Goal: Task Accomplishment & Management: Manage account settings

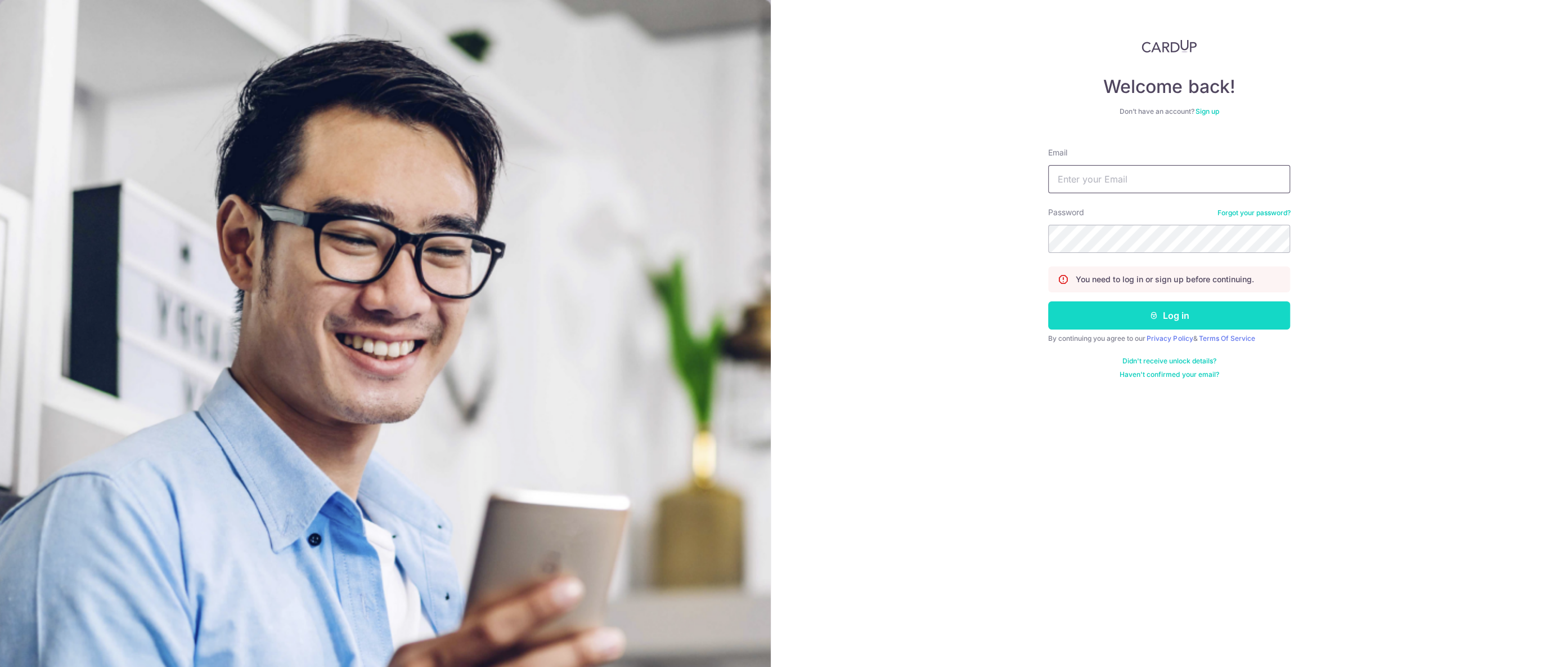
type input "[EMAIL_ADDRESS][DOMAIN_NAME]"
click at [1091, 324] on button "Log in" at bounding box center [1169, 315] width 242 height 28
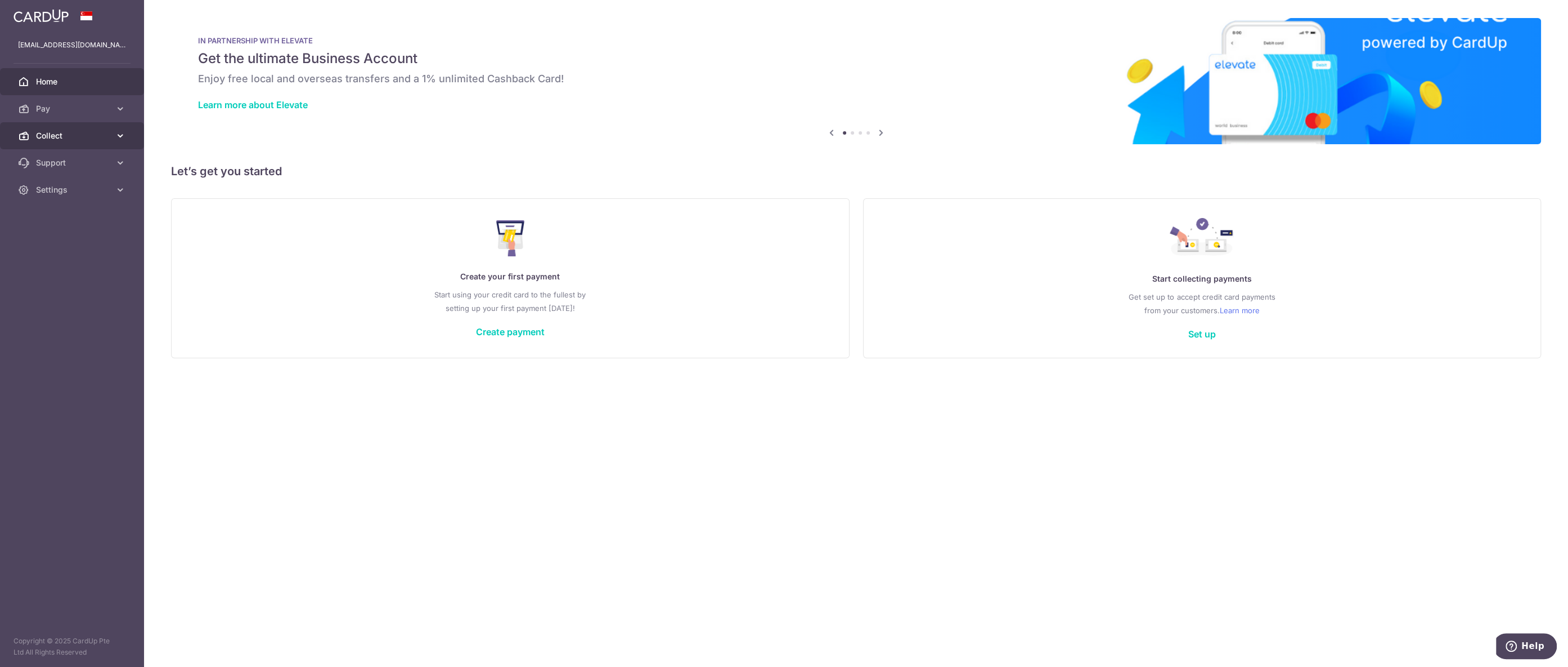
click at [65, 132] on span "Collect" at bounding box center [73, 135] width 74 height 12
click at [53, 153] on link "Dashboard" at bounding box center [72, 162] width 144 height 27
